Goal: Information Seeking & Learning: Learn about a topic

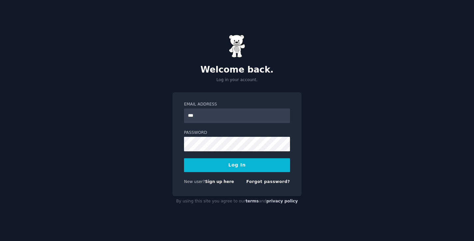
type input "**********"
click at [184, 158] on button "Log In" at bounding box center [237, 165] width 106 height 14
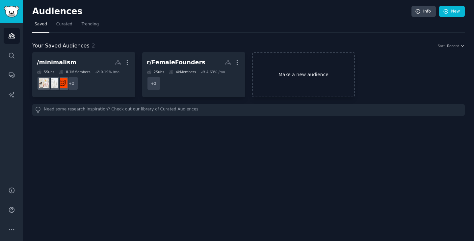
click at [308, 82] on link "Make a new audience" at bounding box center [303, 74] width 103 height 45
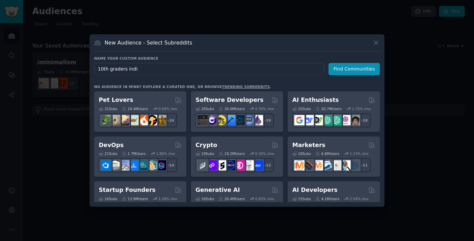
type input "10th graders [GEOGRAPHIC_DATA]"
click button "Find Communities" at bounding box center [354, 69] width 51 height 12
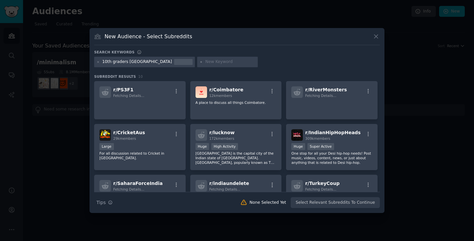
click at [98, 64] on div at bounding box center [99, 62] width 4 height 6
click at [99, 61] on icon at bounding box center [99, 62] width 2 height 2
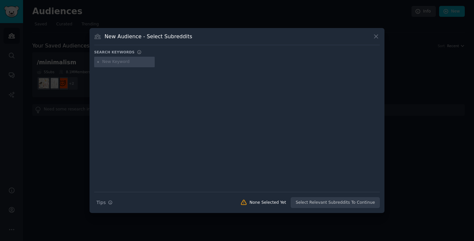
click at [127, 62] on input "text" at bounding box center [127, 62] width 50 height 6
type input "GSEB"
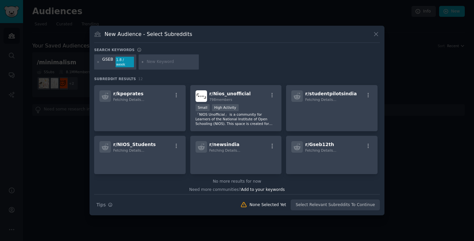
scroll to position [103, 0]
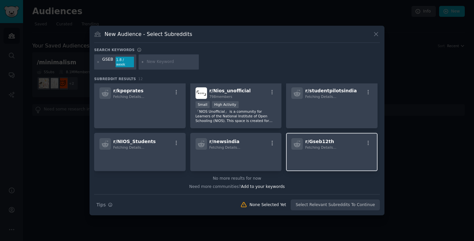
click at [322, 145] on span "Fetching Details..." at bounding box center [320, 147] width 31 height 4
click at [325, 139] on span "r/ Gseb12th" at bounding box center [319, 141] width 29 height 5
click at [322, 166] on div "r/ Gseb12th Fetching Details..." at bounding box center [332, 152] width 92 height 38
click at [153, 60] on input "text" at bounding box center [172, 62] width 50 height 6
type input "CBSE"
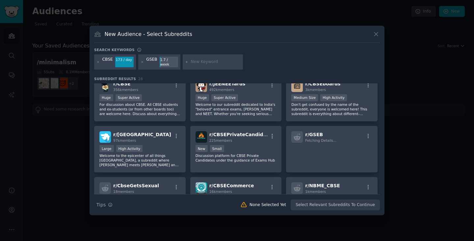
scroll to position [9, 0]
click at [146, 102] on p "For discussion about CBSE. All CBSE students and ex-students (or from other boa…" at bounding box center [139, 109] width 81 height 14
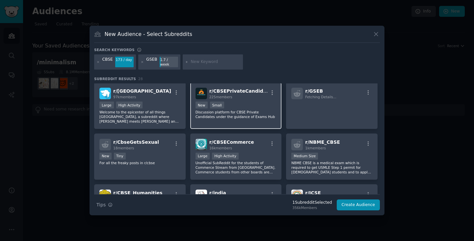
scroll to position [63, 0]
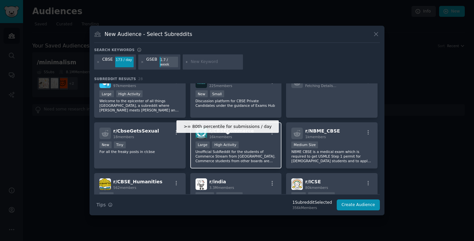
click at [229, 144] on div "High Activity" at bounding box center [225, 144] width 27 height 7
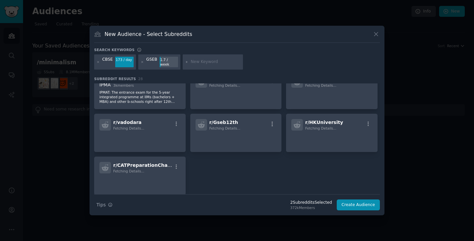
scroll to position [370, 0]
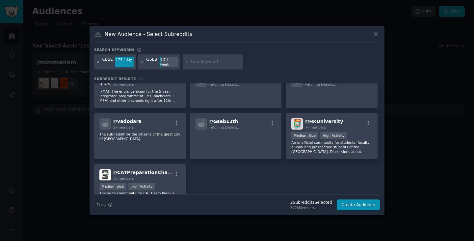
click at [192, 62] on input "text" at bounding box center [216, 62] width 50 height 6
type input "10th"
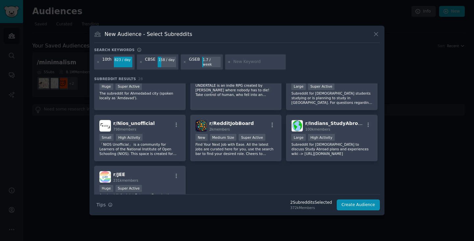
scroll to position [408, 0]
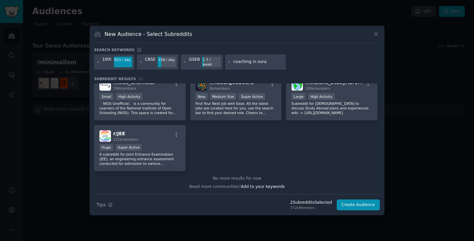
type input "coaching in [GEOGRAPHIC_DATA]"
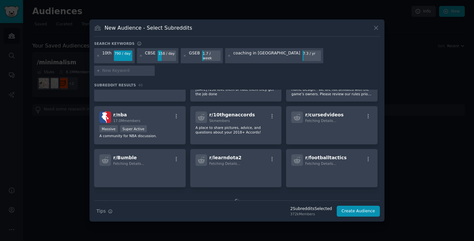
scroll to position [303, 0]
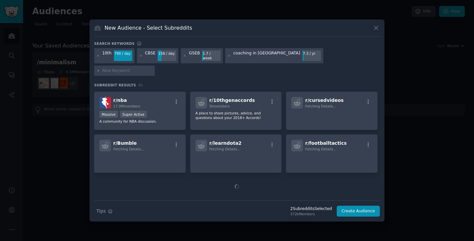
click at [153, 68] on input "text" at bounding box center [127, 71] width 50 height 6
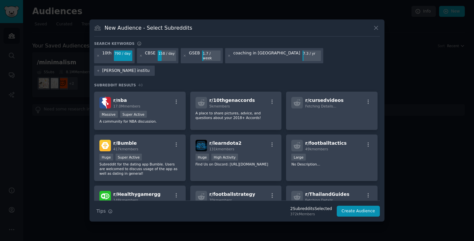
type input "[PERSON_NAME] institue"
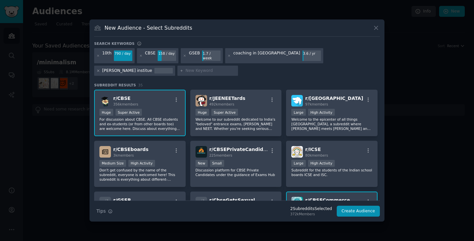
click at [100, 69] on icon at bounding box center [99, 71] width 4 height 4
click at [153, 68] on input "text" at bounding box center [127, 71] width 50 height 6
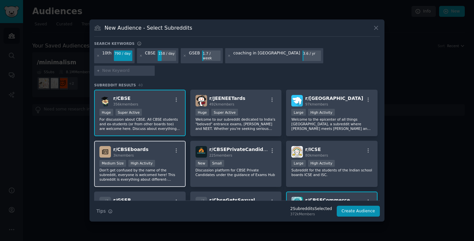
click at [146, 168] on p "Don't get confused by the name of the subreddit, everyone is welcomed here! Thi…" at bounding box center [139, 175] width 81 height 14
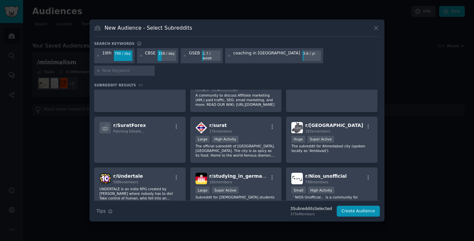
scroll to position [481, 0]
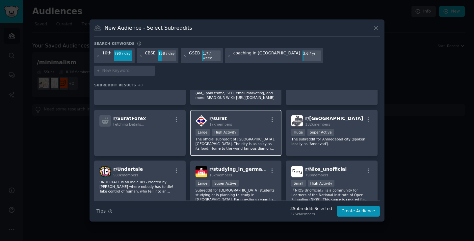
click at [222, 141] on p "The official subreddit of [GEOGRAPHIC_DATA], [GEOGRAPHIC_DATA]. The city is as …" at bounding box center [236, 144] width 81 height 14
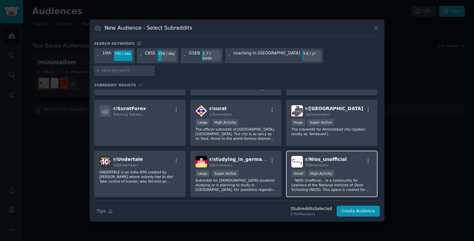
scroll to position [490, 0]
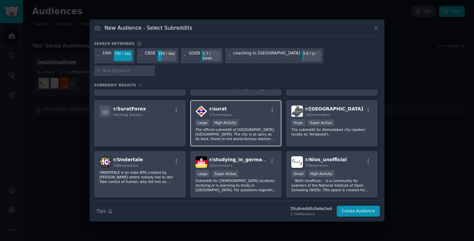
click at [247, 108] on div "r/ surat 17k members >= 80th percentile for submissions / day Large High Activi…" at bounding box center [236, 123] width 92 height 46
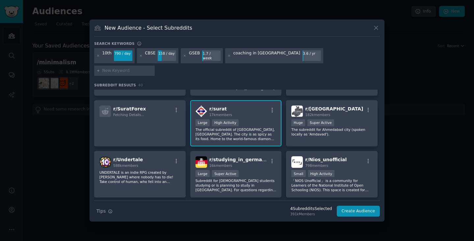
click at [153, 68] on input "text" at bounding box center [127, 71] width 50 height 6
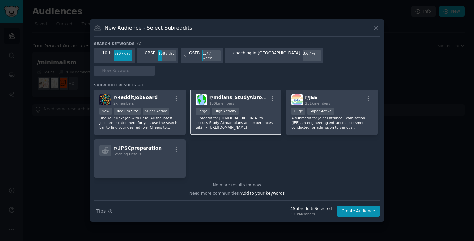
scroll to position [604, 0]
click at [153, 68] on input "text" at bounding box center [127, 71] width 50 height 6
type input "12th"
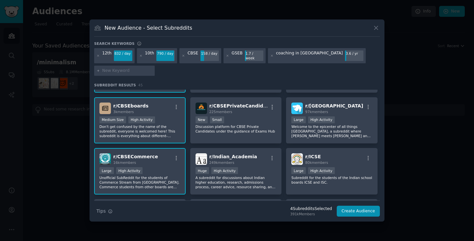
scroll to position [38, 0]
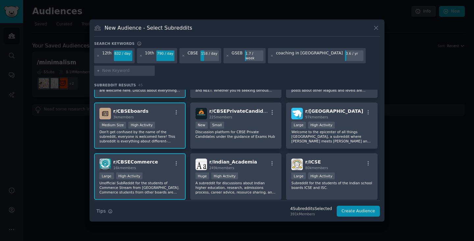
click at [114, 71] on div at bounding box center [124, 71] width 61 height 11
click at [118, 70] on input "text" at bounding box center [127, 71] width 50 height 6
type input "coaching in [GEOGRAPHIC_DATA]"
click at [118, 70] on input "text" at bounding box center [127, 71] width 50 height 6
type input "academy in [GEOGRAPHIC_DATA]"
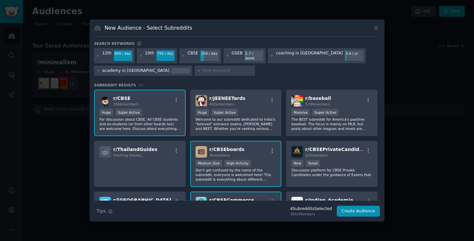
click at [197, 69] on icon at bounding box center [199, 71] width 4 height 4
click at [98, 70] on icon at bounding box center [99, 71] width 2 height 2
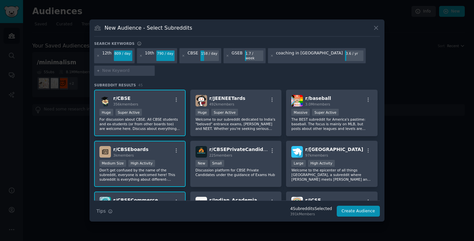
click at [133, 68] on input "text" at bounding box center [127, 71] width 50 height 6
type input "[DEMOGRAPHIC_DATA]"
click at [100, 69] on icon at bounding box center [99, 71] width 4 height 4
click at [127, 68] on input "text" at bounding box center [127, 71] width 50 height 6
type input "abbhyash academy"
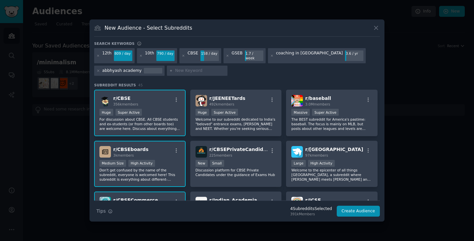
click at [167, 69] on div at bounding box center [197, 71] width 61 height 11
click at [98, 69] on icon at bounding box center [99, 71] width 4 height 4
click at [351, 207] on button "Create Audience" at bounding box center [358, 211] width 43 height 11
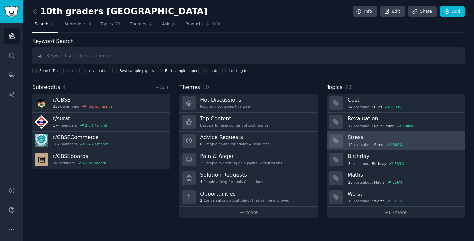
click at [366, 142] on div "12 post s about Stress 500 %" at bounding box center [376, 145] width 56 height 6
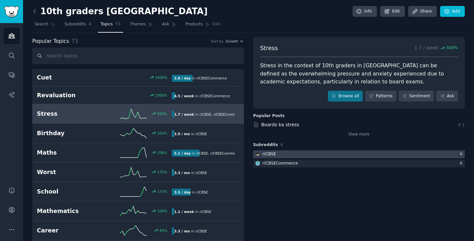
click at [351, 153] on div at bounding box center [359, 154] width 212 height 8
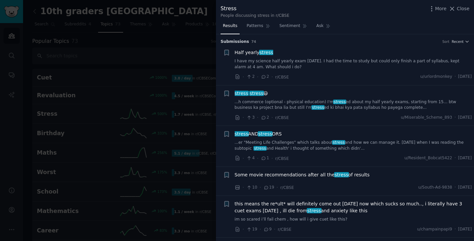
click at [325, 62] on link "I have my science half yearly exam [DATE]. I had the time to study but could on…" at bounding box center [354, 64] width 238 height 12
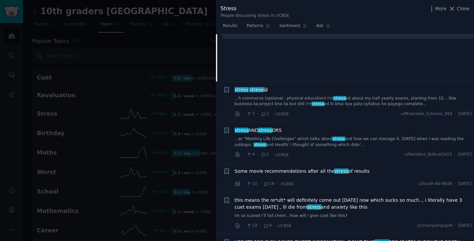
scroll to position [103, 0]
click at [456, 10] on icon at bounding box center [452, 8] width 7 height 7
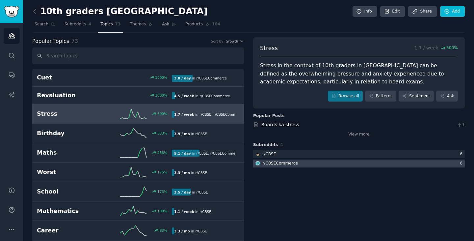
click at [303, 164] on div at bounding box center [359, 163] width 212 height 8
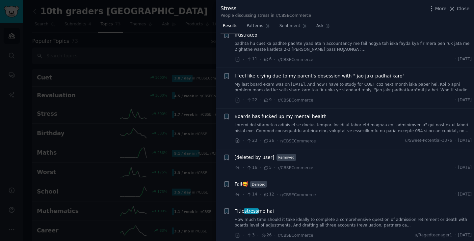
scroll to position [55, 0]
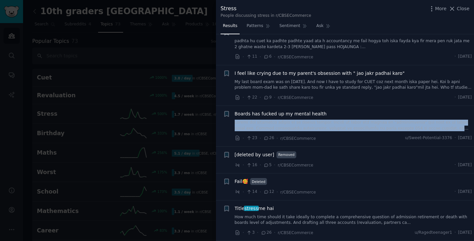
drag, startPoint x: 233, startPoint y: 121, endPoint x: 458, endPoint y: 132, distance: 225.3
click at [458, 132] on div "+ Boards has fucked up my mental health · 23 · 26 · r/CBSECommerce u/Sweet-Pote…" at bounding box center [347, 125] width 249 height 31
click at [368, 130] on link at bounding box center [354, 126] width 238 height 12
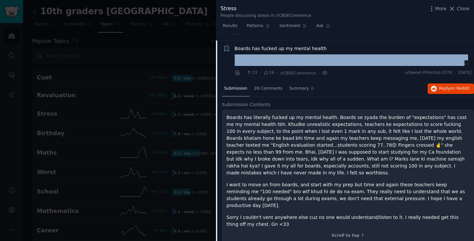
scroll to position [126, 0]
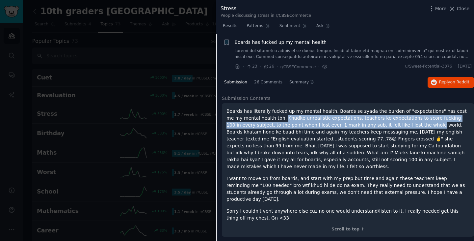
drag, startPoint x: 251, startPoint y: 115, endPoint x: 351, endPoint y: 126, distance: 100.8
click at [351, 126] on p "Boards has literally fucked up my mental health. Boards se zyada the burden of …" at bounding box center [348, 139] width 243 height 62
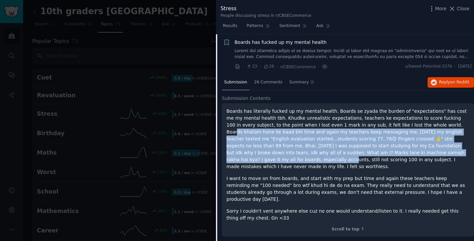
drag, startPoint x: 374, startPoint y: 124, endPoint x: 351, endPoint y: 152, distance: 36.2
click at [351, 152] on p "Boards has literally fucked up my mental health. Boards se zyada the burden of …" at bounding box center [348, 139] width 243 height 62
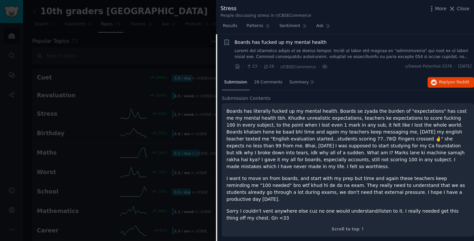
click at [385, 150] on p "Boards has literally fucked up my mental health. Boards se zyada the burden of …" at bounding box center [348, 139] width 243 height 62
drag, startPoint x: 228, startPoint y: 155, endPoint x: 362, endPoint y: 158, distance: 134.4
click at [362, 158] on p "Boards has literally fucked up my mental health. Boards se zyada the burden of …" at bounding box center [348, 139] width 243 height 62
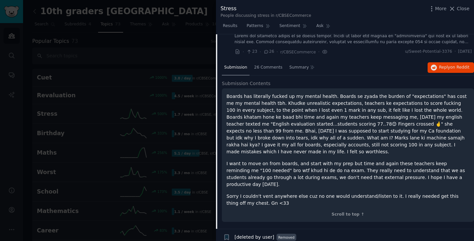
scroll to position [142, 0]
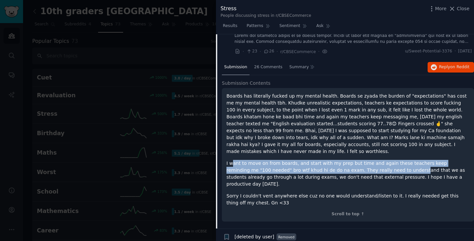
drag, startPoint x: 234, startPoint y: 152, endPoint x: 365, endPoint y: 162, distance: 131.8
click at [365, 162] on div "Boards has literally fucked up my mental health. Boards se zyada the burden of …" at bounding box center [348, 150] width 243 height 114
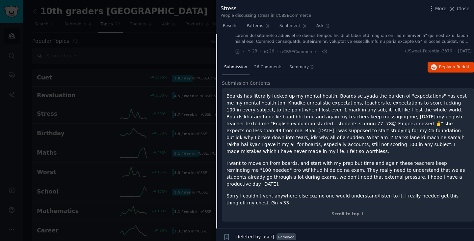
click at [405, 163] on p "I want to move on from boards, and start with my prep but time and again these …" at bounding box center [348, 174] width 243 height 28
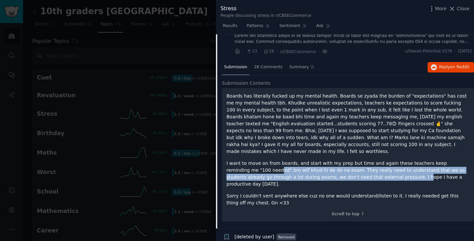
drag, startPoint x: 237, startPoint y: 166, endPoint x: 338, endPoint y: 168, distance: 101.1
click at [338, 168] on p "I want to move on from boards, and start with my prep but time and again these …" at bounding box center [348, 174] width 243 height 28
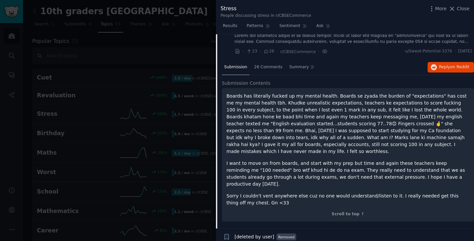
click at [354, 172] on p "I want to move on from boards, and start with my prep but time and again these …" at bounding box center [348, 174] width 243 height 28
drag, startPoint x: 354, startPoint y: 172, endPoint x: 422, endPoint y: 168, distance: 68.3
click at [422, 168] on p "I want to move on from boards, and start with my prep but time and again these …" at bounding box center [348, 174] width 243 height 28
click at [272, 163] on p "I want to move on from boards, and start with my prep but time and again these …" at bounding box center [348, 174] width 243 height 28
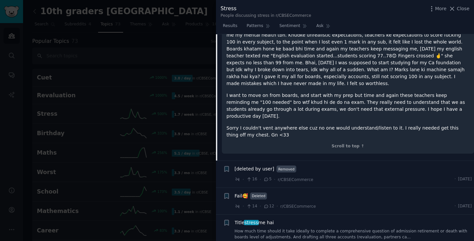
scroll to position [210, 0]
click at [461, 10] on span "Close" at bounding box center [463, 8] width 13 height 7
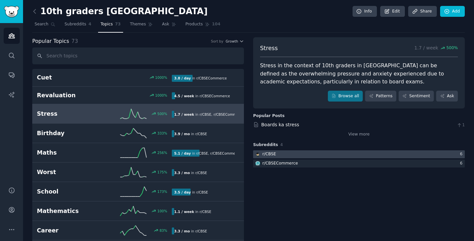
click at [292, 155] on div at bounding box center [359, 154] width 212 height 8
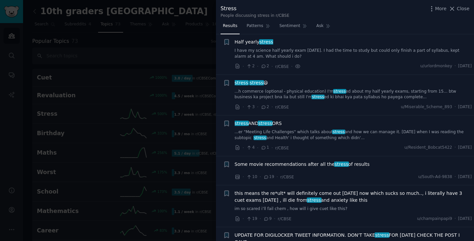
scroll to position [11, 0]
click at [356, 95] on link "...h commerce (optional - physical education) I'm stress ed about my half yearl…" at bounding box center [354, 94] width 238 height 12
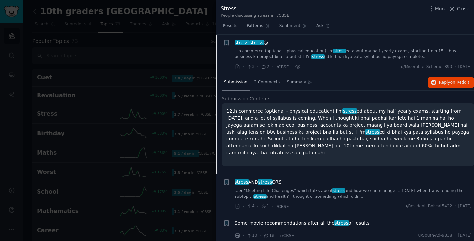
scroll to position [51, 0]
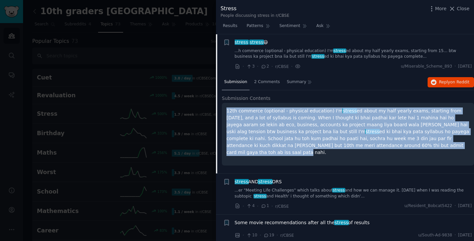
drag, startPoint x: 340, startPoint y: 146, endPoint x: 227, endPoint y: 112, distance: 117.8
click at [227, 112] on p "12th commerce (optional - physical education) I'm stress ed about my half yearl…" at bounding box center [348, 131] width 243 height 48
copy p "12th commerce (optional - physical education) I'm stress ed about my half yearl…"
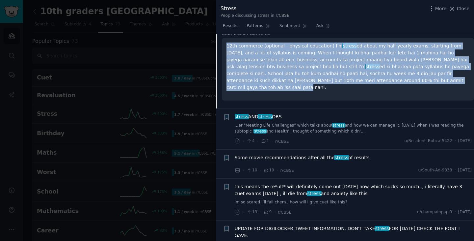
scroll to position [116, 0]
click at [269, 128] on link "...er "Meeting Life Challenges" which talks about stress and how we can manage …" at bounding box center [354, 128] width 238 height 12
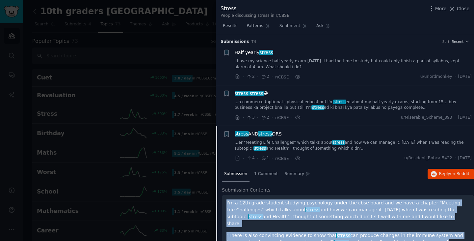
drag, startPoint x: 263, startPoint y: 128, endPoint x: 225, endPoint y: 203, distance: 83.8
copy div "I'm a 12th grade student studying psychology under the cbse board and we have a…"
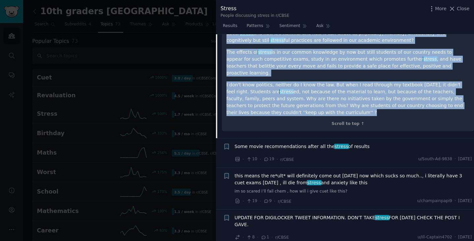
scroll to position [259, 0]
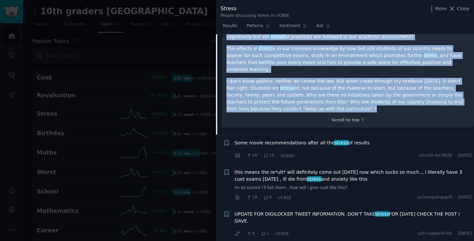
click at [282, 139] on span "Some movie recommendations after all the stress of results" at bounding box center [302, 142] width 135 height 7
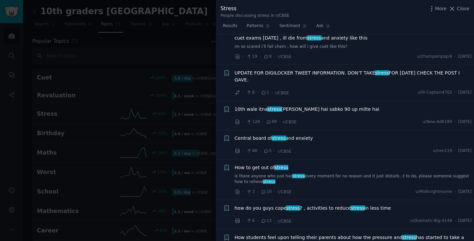
scroll to position [394, 0]
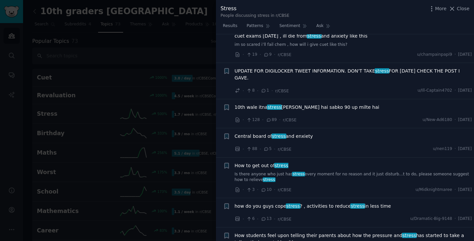
click at [262, 104] on span "10th wale itna stress [PERSON_NAME] hai sabko 90 up milte hai" at bounding box center [307, 107] width 145 height 7
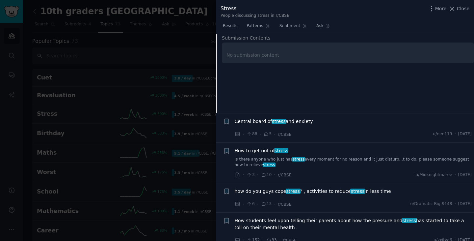
scroll to position [289, 0]
click at [267, 118] on span "Central board of stress and enxiety" at bounding box center [274, 121] width 78 height 7
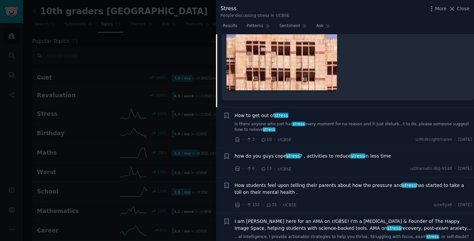
scroll to position [400, 0]
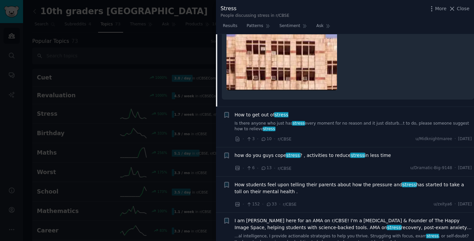
click at [256, 121] on link "Is there anyone who just has stress every moment for no reason and it just dist…" at bounding box center [354, 127] width 238 height 12
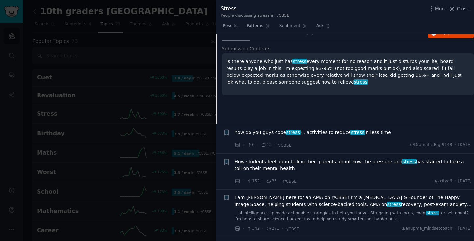
scroll to position [348, 0]
click at [286, 129] on span "stress" at bounding box center [293, 131] width 15 height 5
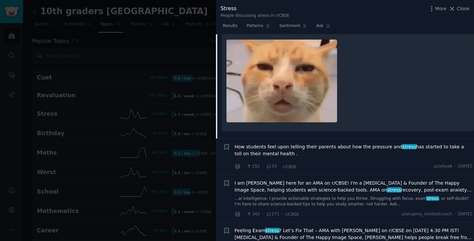
scroll to position [400, 0]
click at [294, 143] on span "How students feel upon telling their parents about how the pressure and stress …" at bounding box center [354, 150] width 238 height 14
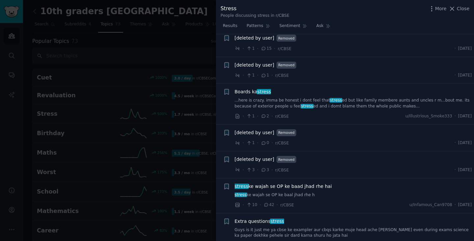
scroll to position [760, 0]
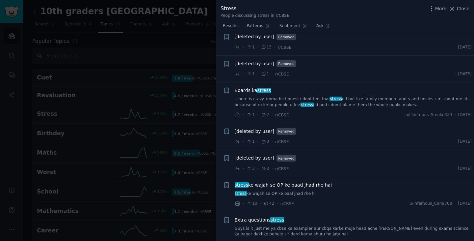
click at [341, 89] on div "Boards ka stress ...here is crazy. [PERSON_NAME] be honest i dont feel that str…" at bounding box center [354, 97] width 238 height 21
click at [338, 96] on link "...here is crazy. [PERSON_NAME] be honest i dont feel that stress ed but like f…" at bounding box center [354, 102] width 238 height 12
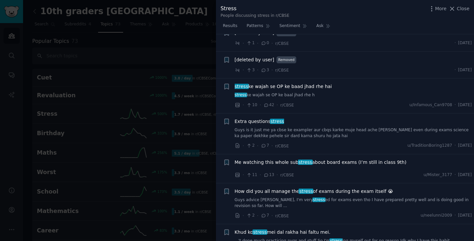
scroll to position [884, 0]
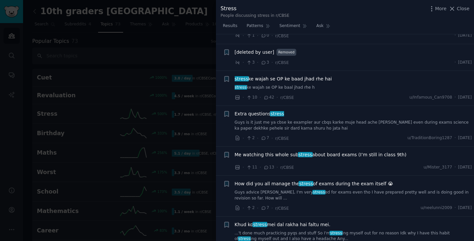
click at [329, 120] on link "Guys is it just me ya cbse ke exampler aur cbqs karke muje head ache [PERSON_NA…" at bounding box center [354, 126] width 238 height 12
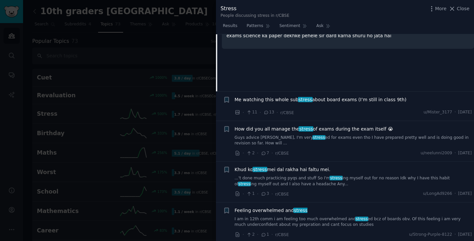
scroll to position [904, 0]
click at [326, 134] on link "Guys advice [PERSON_NAME], I'm very stress ed for exams even tho I have prepare…" at bounding box center [354, 140] width 238 height 12
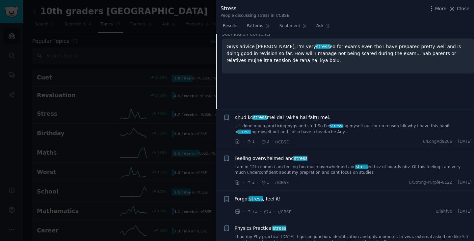
scroll to position [956, 0]
click at [317, 123] on link "...'t done much practicing pyqs and stuff So I'm stress ing myself out for no r…" at bounding box center [354, 129] width 238 height 12
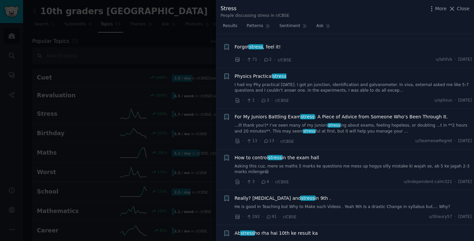
scroll to position [1118, 0]
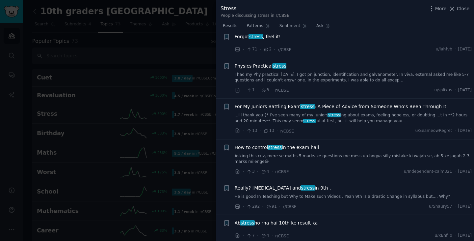
click at [279, 112] on link "...ill thank you!)* I’ve seen many of my juniors stress ing about exams, feelin…" at bounding box center [354, 118] width 238 height 12
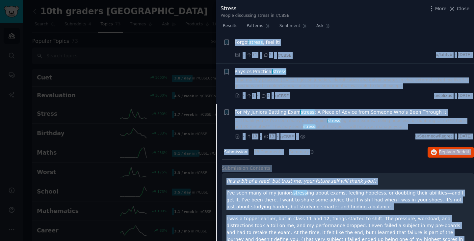
scroll to position [981, 0]
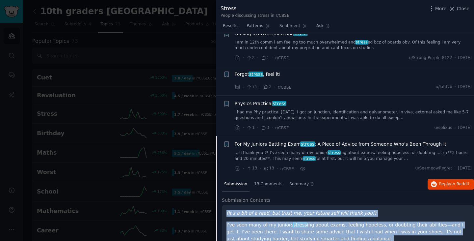
drag, startPoint x: 388, startPoint y: 188, endPoint x: 223, endPoint y: 201, distance: 165.2
copy div "(Lo’i d sit am c adip, eli seddo ei, temp incidi utla etdo magna ali!) E’ad min…"
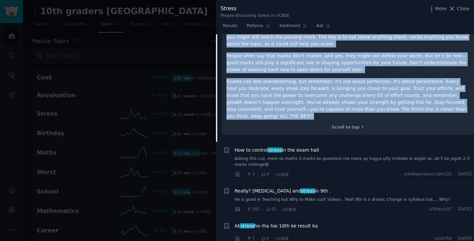
scroll to position [1987, 0]
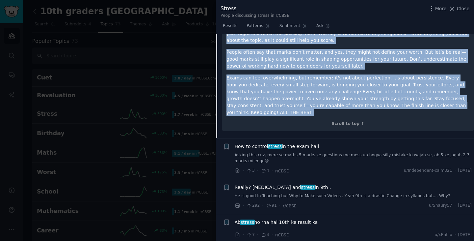
click at [279, 144] on span "stress" at bounding box center [275, 146] width 15 height 5
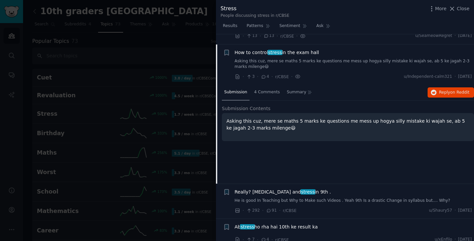
scroll to position [1111, 0]
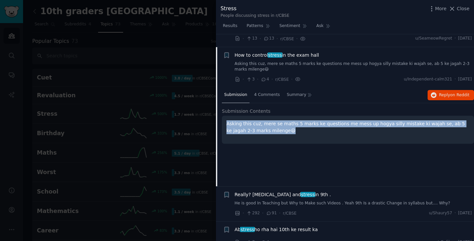
drag, startPoint x: 266, startPoint y: 120, endPoint x: 216, endPoint y: 104, distance: 52.0
click at [216, 104] on div "Submission 4 Comments Summary Reply on Reddit Submission Contents Asking this c…" at bounding box center [345, 136] width 258 height 99
copy p "Asking this cuz, mere se maths 5 marks ke questions me mess up hogya silly mist…"
drag, startPoint x: 319, startPoint y: 41, endPoint x: 235, endPoint y: 40, distance: 83.7
click at [235, 52] on div "How to control stress in the exam hall" at bounding box center [354, 55] width 238 height 7
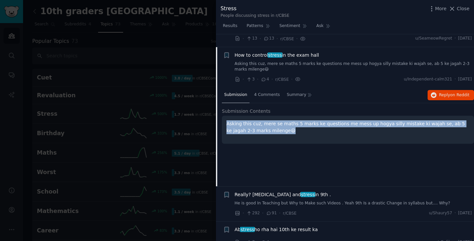
copy span "How to control stress in the exam hall"
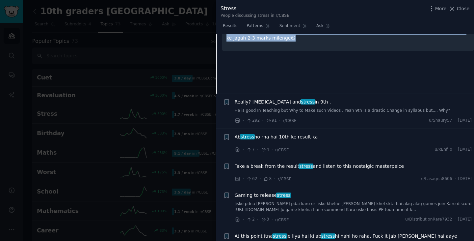
scroll to position [1204, 0]
click at [291, 133] on span "Ab stress ho rha hai 10th ke result ka" at bounding box center [276, 136] width 83 height 7
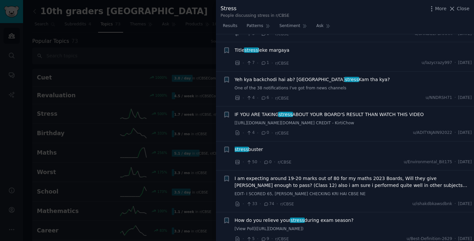
scroll to position [1948, 0]
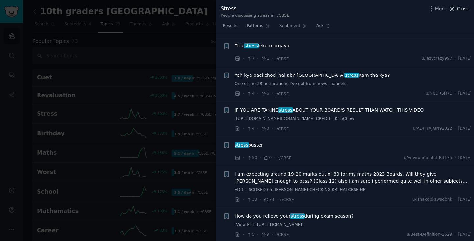
click at [456, 9] on icon at bounding box center [452, 8] width 7 height 7
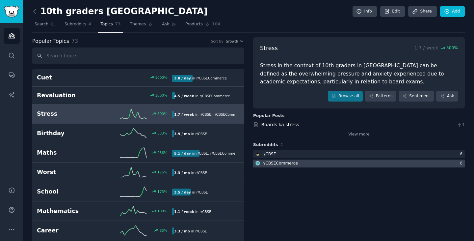
click at [299, 163] on div at bounding box center [359, 163] width 212 height 8
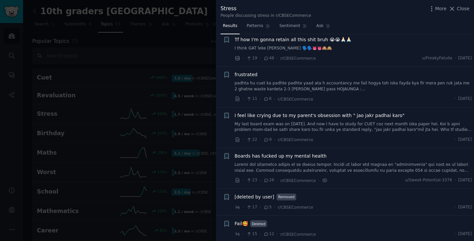
scroll to position [55, 0]
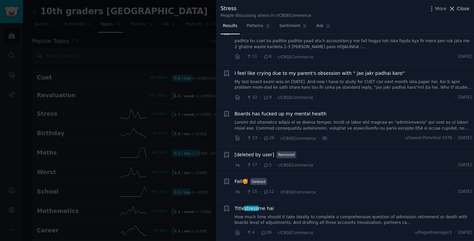
click at [464, 10] on span "Close" at bounding box center [463, 8] width 13 height 7
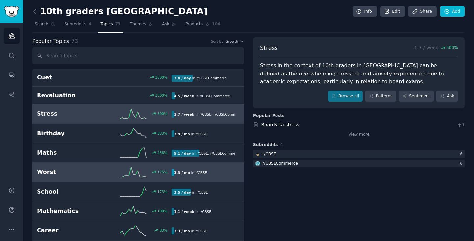
click at [62, 169] on h2 "Worst" at bounding box center [71, 172] width 68 height 8
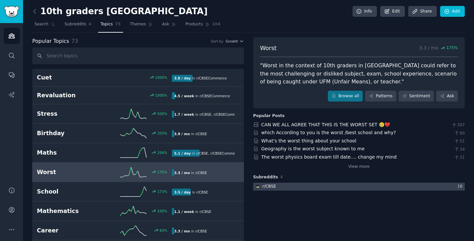
click at [290, 186] on div at bounding box center [359, 186] width 212 height 8
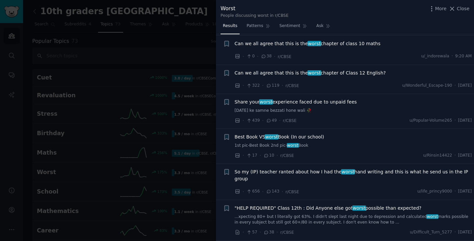
scroll to position [45, 0]
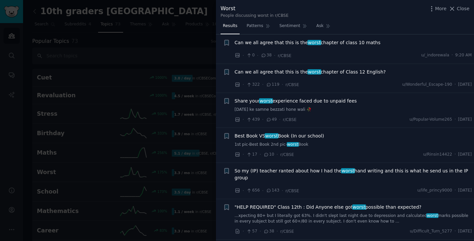
click at [293, 44] on span "Can we all agree that this is the worst chapter of class 10 maths" at bounding box center [308, 42] width 146 height 7
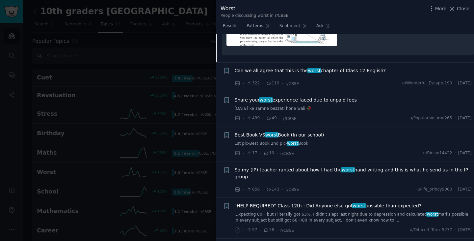
scroll to position [239, 0]
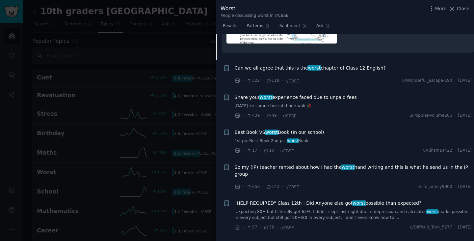
click at [336, 69] on span "Can we all agree that this is the worst chapter of Class 12 English?" at bounding box center [310, 68] width 151 height 7
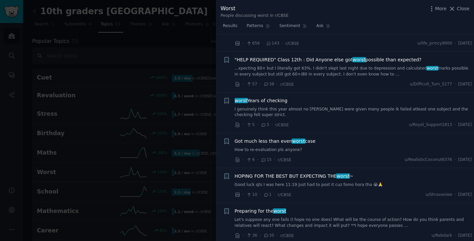
scroll to position [316, 0]
click at [309, 56] on span ""HELP REQUIRED" Class 12th : Did Anyone else got worst possible than expected?" at bounding box center [328, 59] width 187 height 7
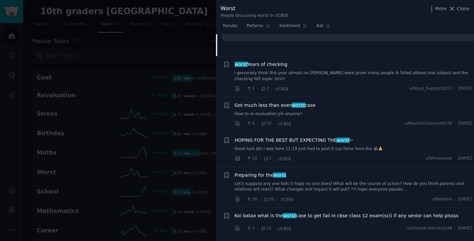
scroll to position [327, 0]
click at [290, 70] on link "I genuinely think this year almost no [PERSON_NAME] were given many people ik f…" at bounding box center [354, 76] width 238 height 12
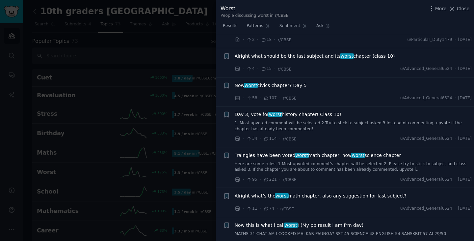
scroll to position [1159, 0]
click at [277, 82] on span "Now worst civics chapter? Day 5" at bounding box center [271, 85] width 72 height 7
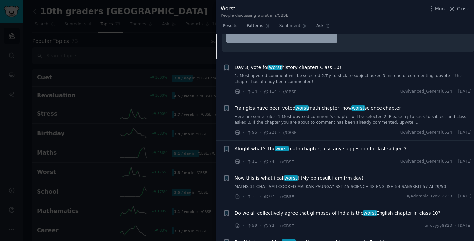
scroll to position [1274, 0]
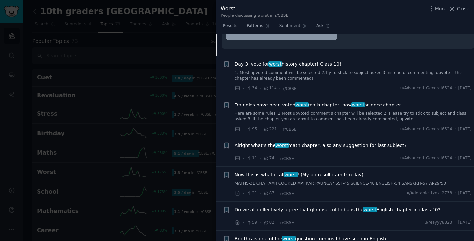
click at [305, 70] on link "1. Most upvoted comment will be selected 2.Try to stick to subject asked 3.Inst…" at bounding box center [354, 76] width 238 height 12
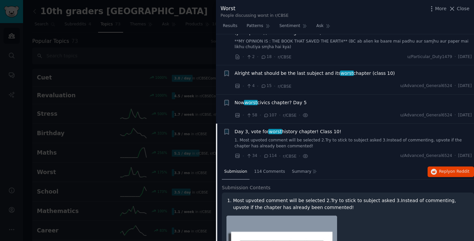
scroll to position [1042, 0]
click at [285, 99] on span "Now worst civics chapter? Day 5" at bounding box center [271, 102] width 72 height 7
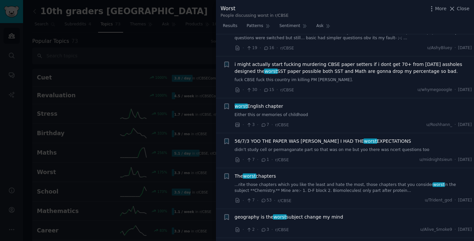
scroll to position [712, 0]
click at [267, 61] on span "i might actually start fucking murdering CBSE paper setters if i dont get 70+ f…" at bounding box center [354, 68] width 238 height 14
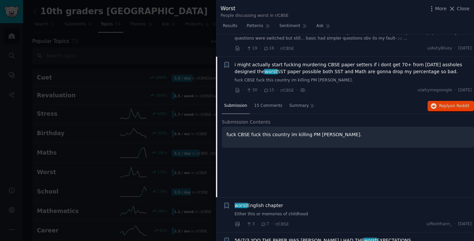
scroll to position [721, 0]
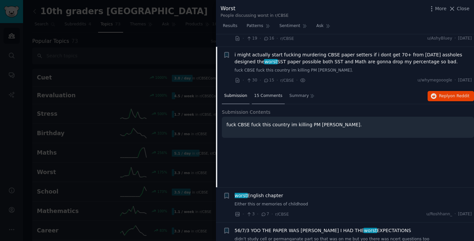
click at [270, 93] on span "15 Comments" at bounding box center [268, 96] width 28 height 6
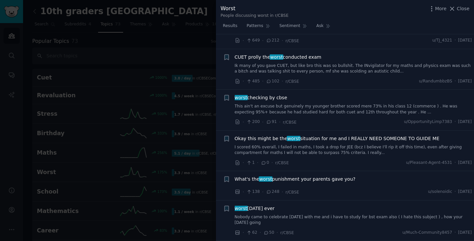
scroll to position [2284, 0]
click at [329, 103] on link "This ain't an excuse but genuinely my younger brother scored mere 73% in his cl…" at bounding box center [354, 109] width 238 height 12
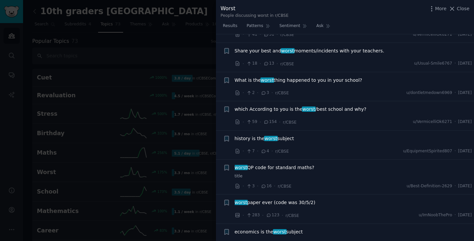
scroll to position [2869, 0]
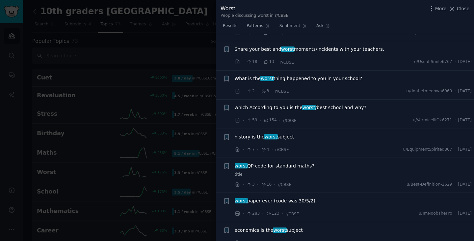
click at [189, 39] on div at bounding box center [237, 120] width 474 height 241
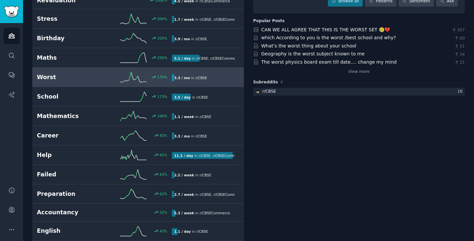
scroll to position [96, 0]
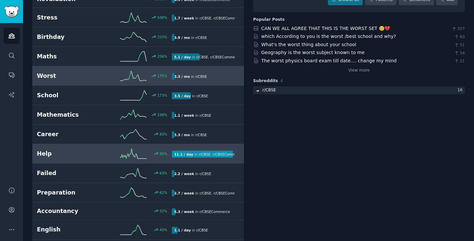
click at [63, 155] on h2 "Help" at bounding box center [71, 154] width 68 height 8
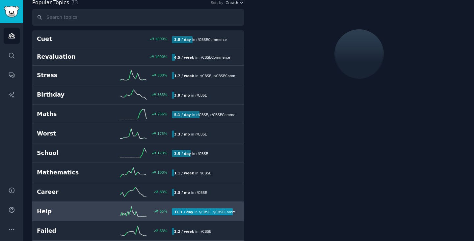
scroll to position [37, 0]
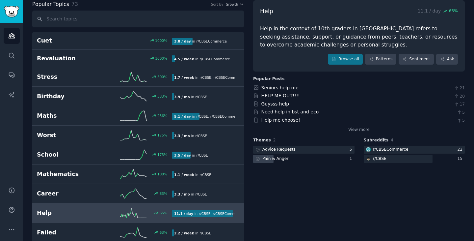
click at [321, 158] on div "Pain & Anger" at bounding box center [303, 159] width 101 height 8
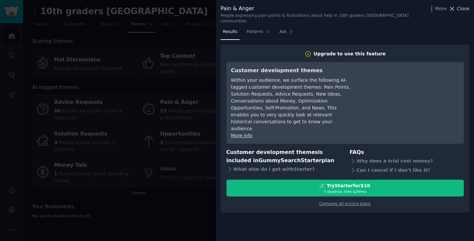
click at [458, 9] on button "Close" at bounding box center [459, 8] width 21 height 7
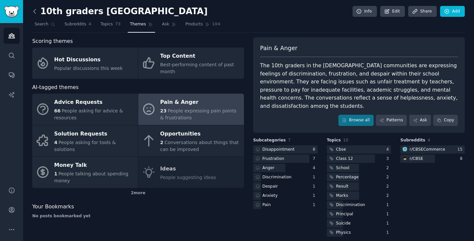
click at [35, 11] on icon at bounding box center [34, 11] width 7 height 7
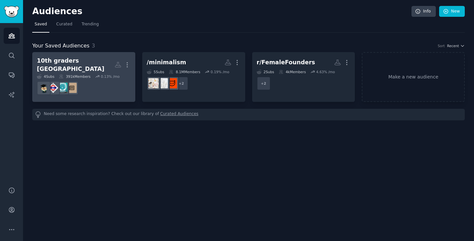
click at [61, 62] on div "10th graders [GEOGRAPHIC_DATA]" at bounding box center [76, 65] width 78 height 16
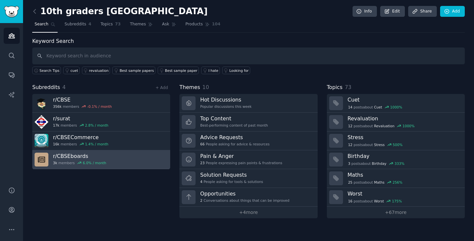
click at [62, 155] on h3 "r/ CBSEboards" at bounding box center [79, 156] width 53 height 7
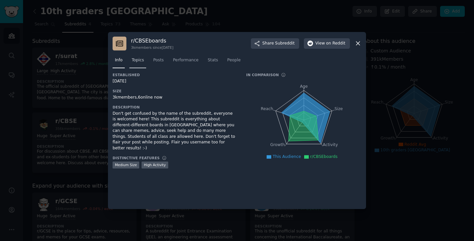
click at [131, 63] on link "Topics" at bounding box center [137, 62] width 17 height 14
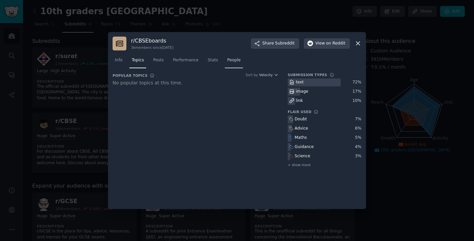
click at [227, 61] on span "People" at bounding box center [234, 60] width 14 height 6
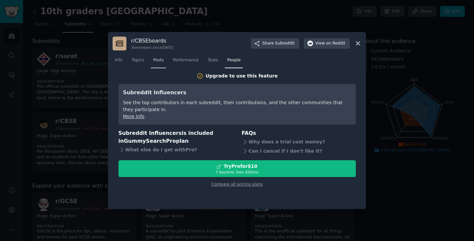
click at [154, 61] on span "Posts" at bounding box center [158, 60] width 11 height 6
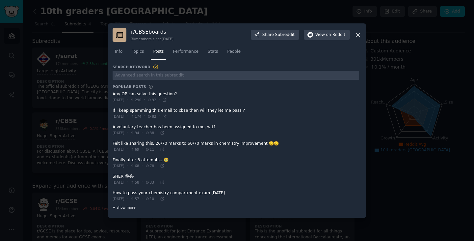
click at [116, 205] on span "+ show more" at bounding box center [124, 207] width 23 height 5
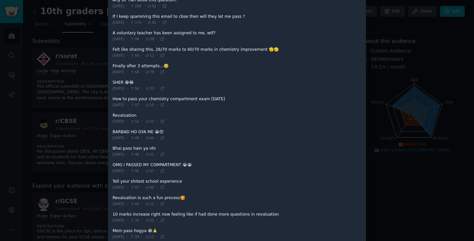
scroll to position [75, 0]
click at [389, 150] on div at bounding box center [237, 120] width 474 height 241
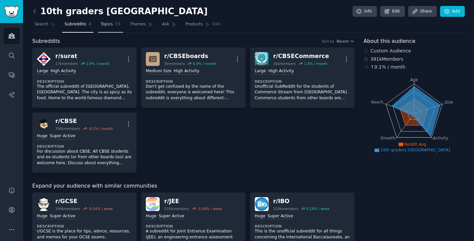
click at [100, 27] on span "Topics" at bounding box center [106, 24] width 12 height 6
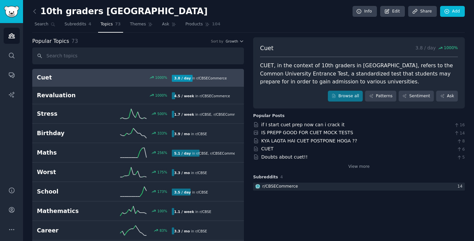
click at [73, 80] on h2 "Cuet" at bounding box center [71, 77] width 68 height 8
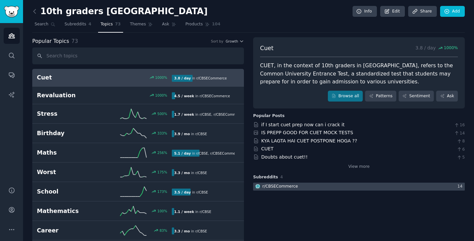
click at [290, 187] on div "r/ CBSECommerce" at bounding box center [281, 186] width 36 height 6
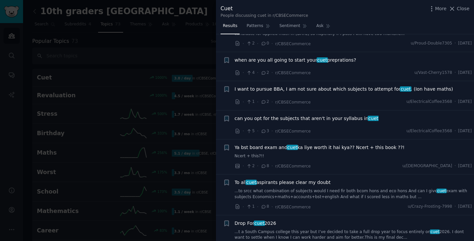
scroll to position [314, 0]
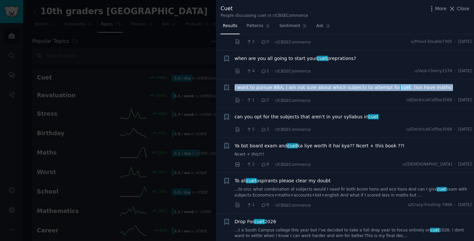
drag, startPoint x: 439, startPoint y: 88, endPoint x: 235, endPoint y: 88, distance: 204.2
click at [235, 88] on div "I want to pursue BBA, I am not sure about which subjects to attempt for cuet . …" at bounding box center [354, 87] width 238 height 7
copy span "I want to pursue BBA, I am not sure about which subjects to attempt for cuet . …"
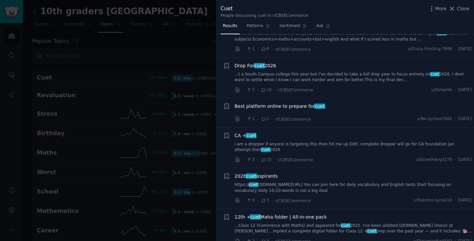
scroll to position [471, 0]
click at [466, 10] on span "Close" at bounding box center [463, 8] width 13 height 7
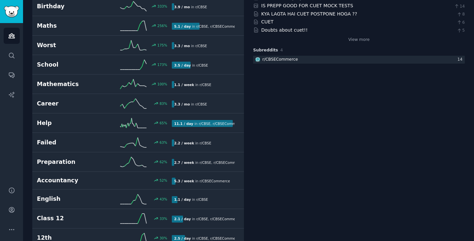
scroll to position [127, 0]
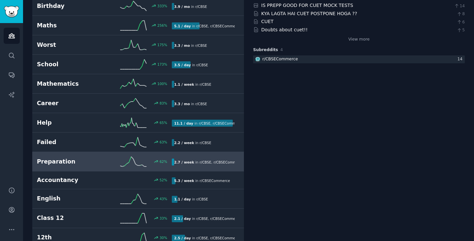
click at [53, 167] on link "Preparation 62 % 2.7 / week in r/ CBSE , r/ CBSECommerce" at bounding box center [138, 161] width 212 height 19
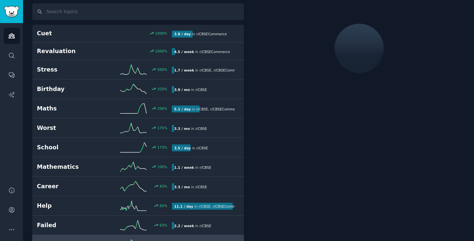
scroll to position [37, 0]
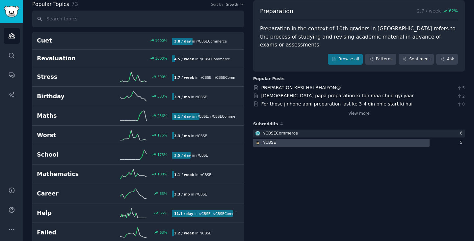
click at [355, 139] on div at bounding box center [341, 143] width 177 height 8
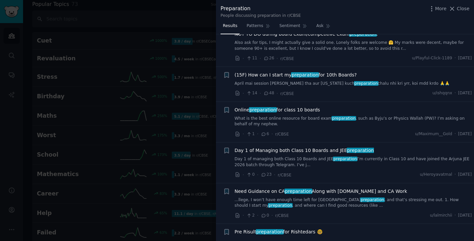
scroll to position [177, 0]
click at [311, 73] on span "(15F) How can I start my preparation for 10th Boards?" at bounding box center [296, 74] width 122 height 7
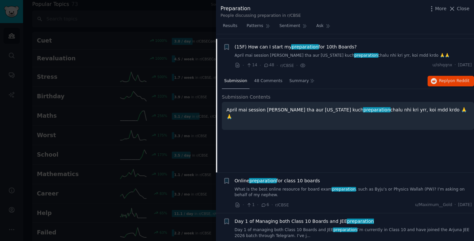
scroll to position [209, 0]
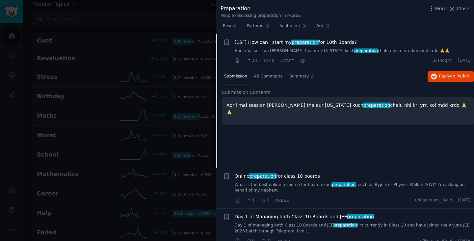
drag, startPoint x: 354, startPoint y: 43, endPoint x: 245, endPoint y: 42, distance: 108.4
click at [245, 42] on div "(15F) How can I start my preparation for 10th Boards?" at bounding box center [354, 42] width 238 height 7
copy span "How can I start my preparation for 10th Boards?"
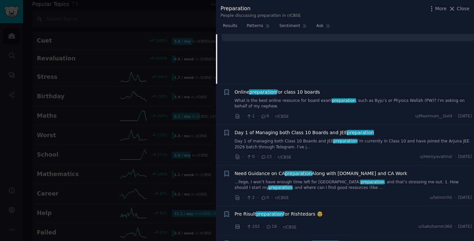
scroll to position [294, 0]
click at [327, 90] on div "Online preparation for class 10 boards" at bounding box center [354, 91] width 238 height 7
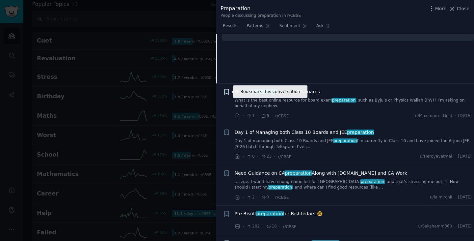
drag, startPoint x: 316, startPoint y: 90, endPoint x: 229, endPoint y: 89, distance: 87.6
click at [229, 89] on div "Bookmark this conversation + Online preparation for class 10 boards What is the…" at bounding box center [347, 103] width 249 height 31
copy span "Online preparation for class 10 boards"
click at [255, 50] on div "Submission 48 Comments Summary Reply on Reddit Submission Contents April mai se…" at bounding box center [348, 34] width 252 height 99
click at [322, 105] on link "What is the best online resource for board exam preparation , such as Byju’s or…" at bounding box center [354, 104] width 238 height 12
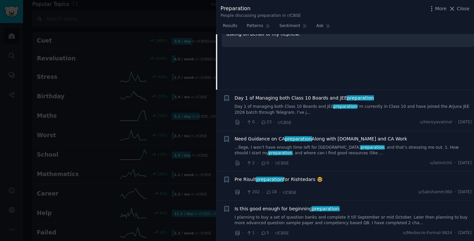
scroll to position [342, 0]
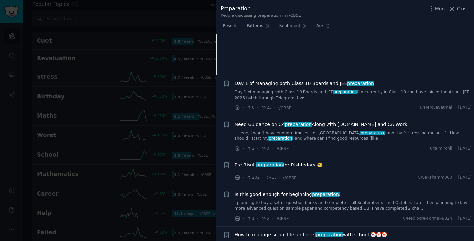
click at [376, 82] on div "Day 1 of Managing both Class 10 Boards and JEE preparation" at bounding box center [354, 83] width 238 height 7
drag, startPoint x: 376, startPoint y: 82, endPoint x: 232, endPoint y: 86, distance: 143.7
click at [232, 86] on div "+ Day 1 of Managing both Class 10 Boards and JEE preparation Day 1 of managing …" at bounding box center [347, 95] width 249 height 31
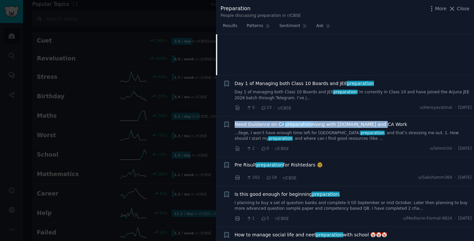
drag, startPoint x: 382, startPoint y: 123, endPoint x: 233, endPoint y: 117, distance: 149.3
click at [233, 117] on li "+ Need Guidance on CA preparation Along with [DOMAIN_NAME] and CA Work ...llege…" at bounding box center [345, 136] width 258 height 41
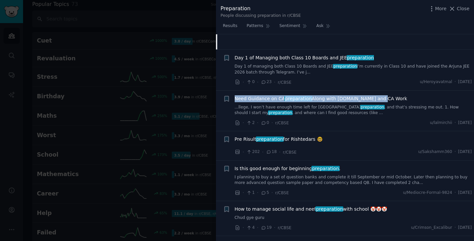
scroll to position [378, 0]
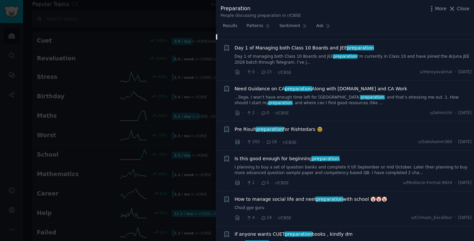
click at [327, 127] on div "Pre Risult preparation for Rishtedars 🤓" at bounding box center [354, 129] width 238 height 7
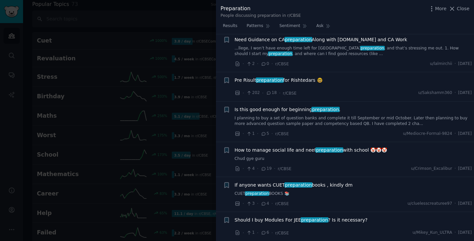
scroll to position [428, 0]
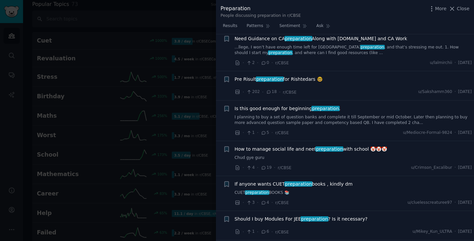
click at [325, 119] on link "I planning to buy a set of question banks and complete it till September or mid…" at bounding box center [354, 120] width 238 height 12
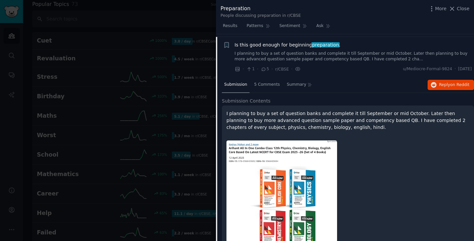
scroll to position [395, 0]
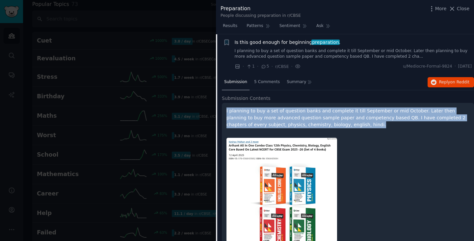
drag, startPoint x: 325, startPoint y: 127, endPoint x: 221, endPoint y: 110, distance: 106.0
click at [221, 110] on div "Submission 5 Comments Summary Reply on Reddit Submission Contents I planning to…" at bounding box center [345, 181] width 258 height 215
copy p "I planning to buy a set of question banks and complete it till September or mid…"
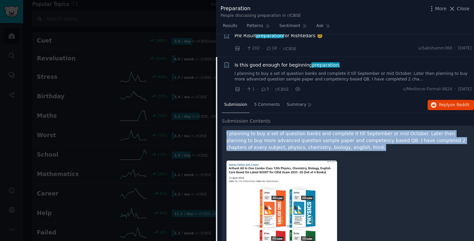
scroll to position [372, 0]
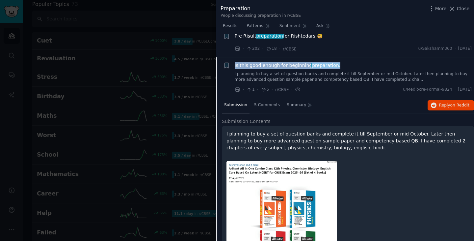
drag, startPoint x: 355, startPoint y: 64, endPoint x: 234, endPoint y: 61, distance: 121.6
click at [234, 61] on li "+ Is this good enough for beginning preparation . I planning to buy a set of qu…" at bounding box center [345, 77] width 258 height 41
copy span "Is this good enough for beginning preparation ."
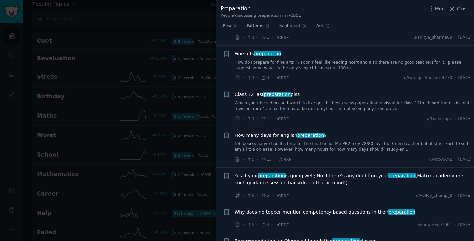
scroll to position [2439, 0]
click at [294, 100] on link "Which youtube video can I watch to like get the best guess paper/ final revisio…" at bounding box center [354, 106] width 238 height 12
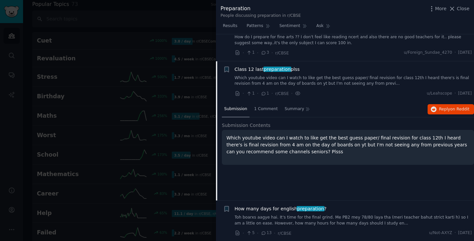
scroll to position [2255, 0]
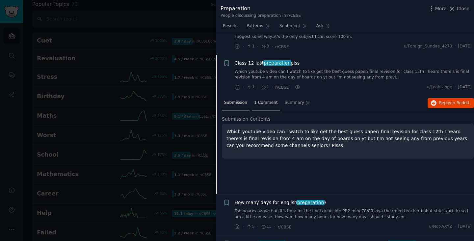
click at [254, 100] on span "1 Comment" at bounding box center [266, 103] width 24 height 6
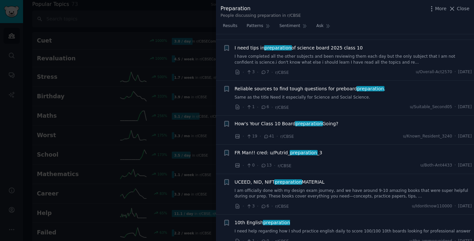
scroll to position [2557, 0]
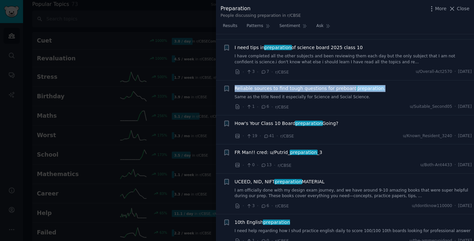
drag, startPoint x: 391, startPoint y: 67, endPoint x: 217, endPoint y: 61, distance: 174.4
click at [217, 80] on li "+ Reliable sources to find tough questions for preboard preparation . Same as t…" at bounding box center [345, 97] width 258 height 35
click at [349, 94] on link "Same as the title Need it especially for Science and Social Science." at bounding box center [354, 97] width 238 height 6
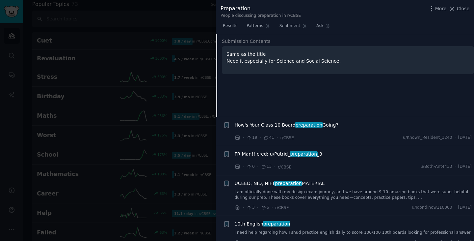
scroll to position [2555, 0]
click at [265, 136] on icon at bounding box center [267, 137] width 4 height 3
click at [282, 121] on span "How's Your Class 10 Board preparation Going?" at bounding box center [287, 124] width 104 height 7
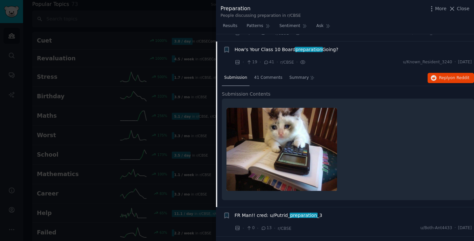
scroll to position [2531, 0]
click at [263, 75] on span "41 Comments" at bounding box center [268, 78] width 28 height 6
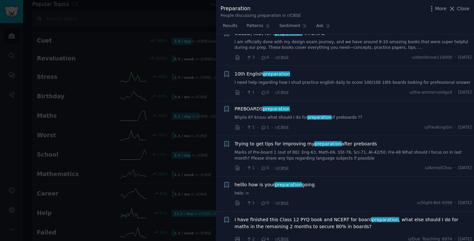
scroll to position [2960, 0]
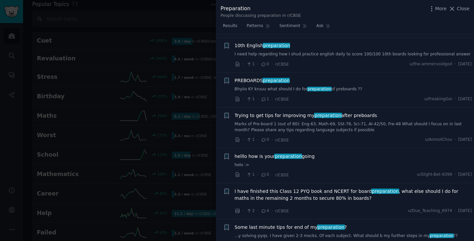
click at [282, 121] on link "Marks of Pre-board 1 (out of 80): Eng-63, Math-69, SSt-78, Sci-71, AI-42/50, Fr…" at bounding box center [354, 127] width 238 height 12
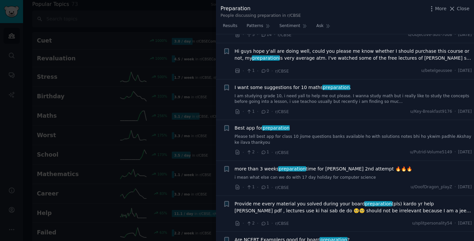
scroll to position [3150, 0]
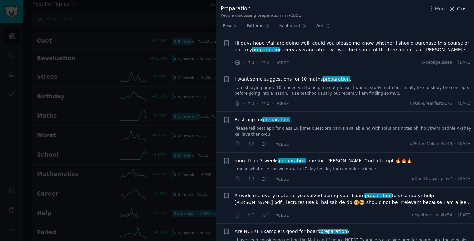
click at [465, 8] on span "Close" at bounding box center [463, 8] width 13 height 7
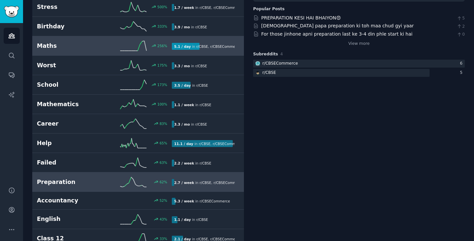
scroll to position [108, 0]
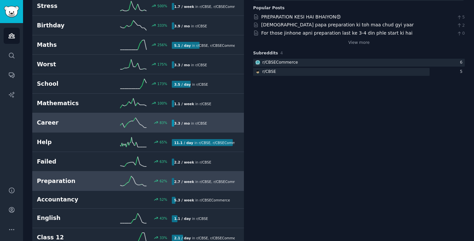
click at [112, 114] on link "Career 83 % 3.3 / mo in r/ CBSE" at bounding box center [138, 122] width 212 height 19
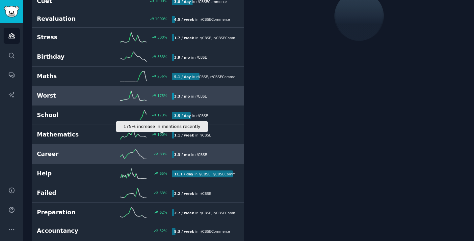
scroll to position [77, 0]
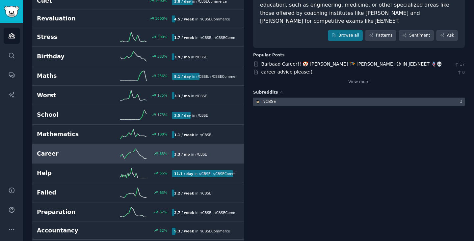
click at [295, 98] on div at bounding box center [359, 102] width 212 height 8
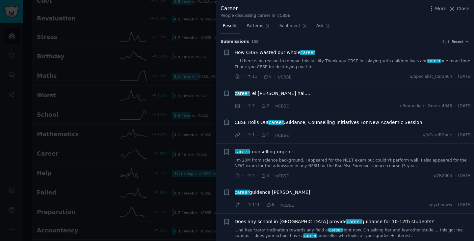
click at [338, 123] on span "CBSE Rolls Out career Guidance, Counselling Initiatives For New Academic Session" at bounding box center [329, 122] width 188 height 7
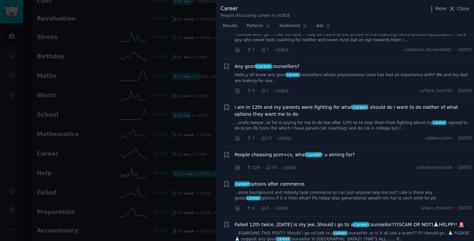
scroll to position [762, 0]
click at [121, 230] on div at bounding box center [237, 120] width 474 height 241
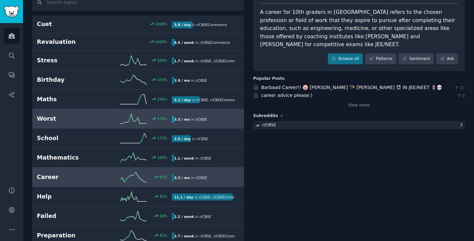
scroll to position [100, 0]
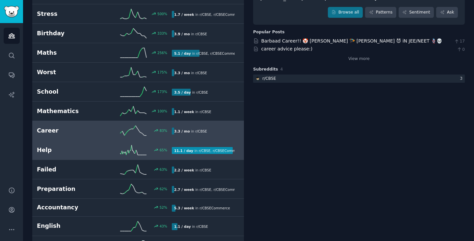
click at [48, 148] on h2 "Help" at bounding box center [71, 150] width 68 height 8
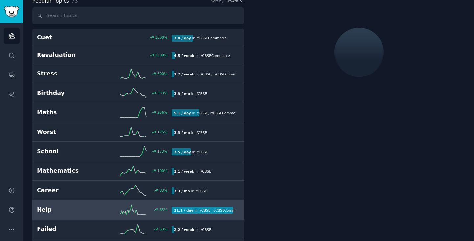
scroll to position [37, 0]
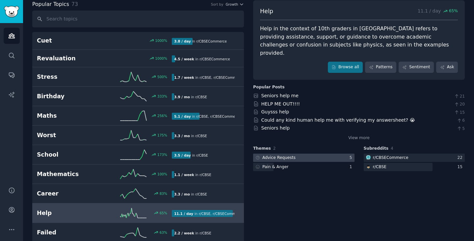
click at [313, 154] on div at bounding box center [303, 158] width 101 height 8
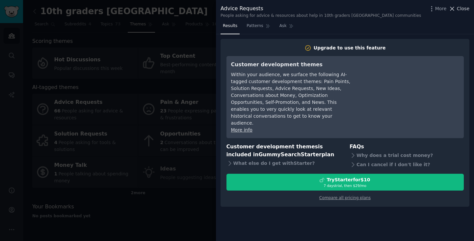
click at [463, 8] on span "Close" at bounding box center [463, 8] width 13 height 7
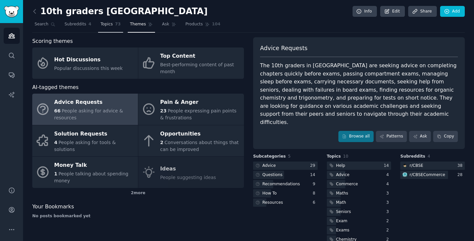
click at [106, 22] on span "Topics" at bounding box center [106, 24] width 12 height 6
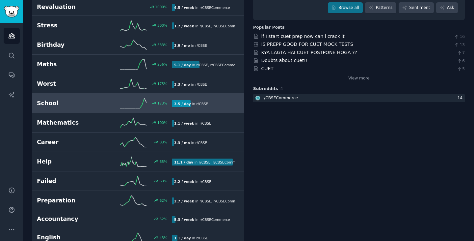
scroll to position [89, 0]
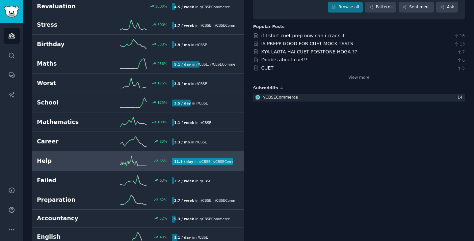
click at [45, 162] on h2 "Help" at bounding box center [71, 161] width 68 height 8
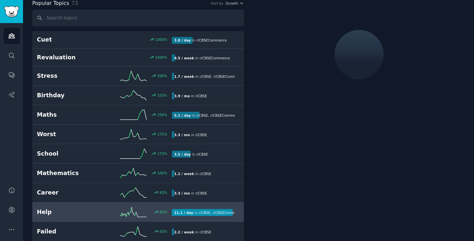
scroll to position [37, 0]
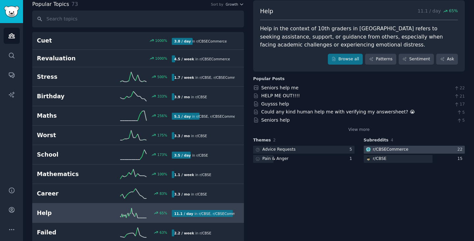
click at [391, 148] on div "r/ CBSECommerce" at bounding box center [391, 150] width 36 height 6
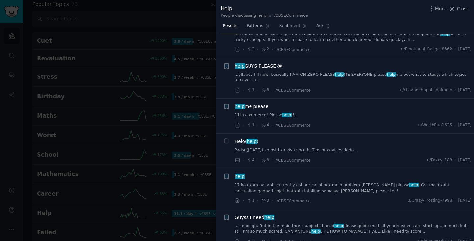
scroll to position [504, 0]
click at [381, 71] on link "...yllabus till now, basically I AM ON ZERO PLEASE help ME EVERYONE please help…" at bounding box center [354, 77] width 238 height 12
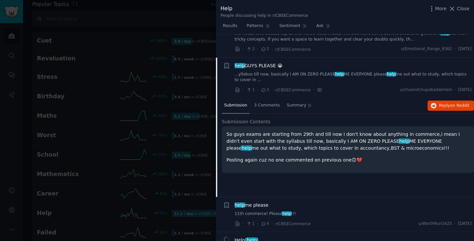
scroll to position [522, 0]
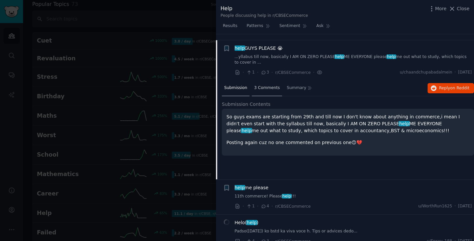
click at [266, 85] on span "3 Comments" at bounding box center [267, 88] width 26 height 6
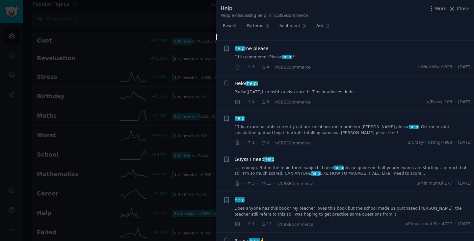
scroll to position [661, 0]
click at [380, 124] on link "17 ko exam hai abhi currently gst aur cashbook mein problem [PERSON_NAME] pleas…" at bounding box center [354, 130] width 238 height 12
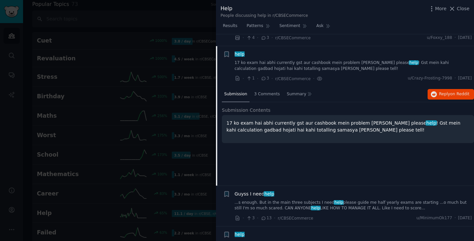
scroll to position [627, 0]
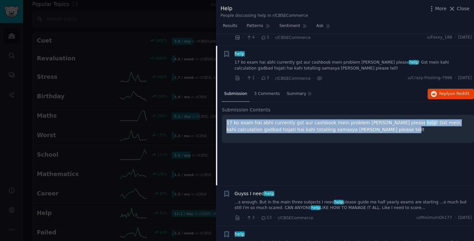
drag, startPoint x: 361, startPoint y: 117, endPoint x: 225, endPoint y: 110, distance: 136.6
click at [225, 115] on div "17 ko exam hai abhi currently gst aur cashbook mein problem [PERSON_NAME] pleas…" at bounding box center [348, 129] width 252 height 28
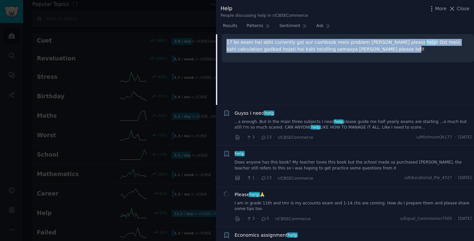
scroll to position [707, 0]
click at [282, 119] on link "...s enough. But in the main three subjects I need help please guide me half ye…" at bounding box center [354, 125] width 238 height 12
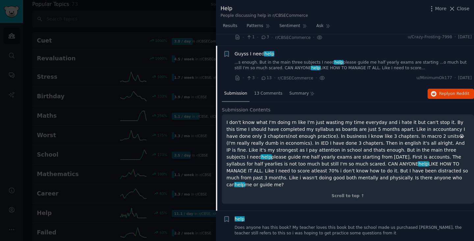
scroll to position [667, 0]
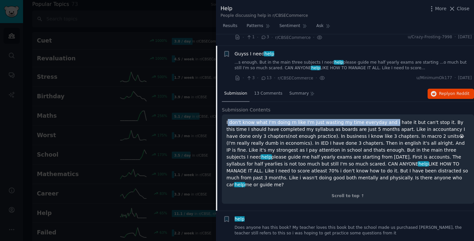
drag, startPoint x: 228, startPoint y: 110, endPoint x: 379, endPoint y: 112, distance: 150.6
click at [379, 119] on p "I don't know what I'm doing rn like I'm just wasting my time everyday and i hat…" at bounding box center [348, 153] width 243 height 69
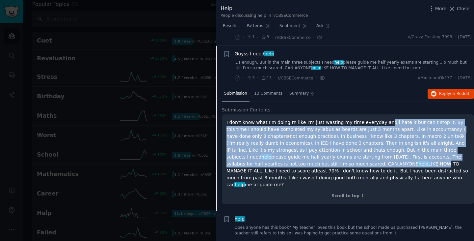
drag, startPoint x: 374, startPoint y: 113, endPoint x: 299, endPoint y: 149, distance: 83.0
click at [299, 149] on p "I don't know what I'm doing rn like I'm just wasting my time everyday and i hat…" at bounding box center [348, 153] width 243 height 69
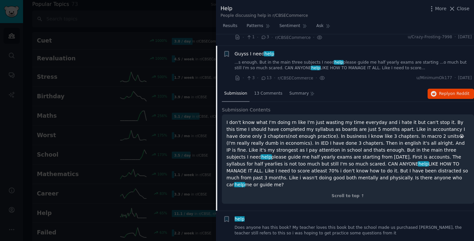
click at [308, 160] on p "I don't know what I'm doing rn like I'm just wasting my time everyday and i hat…" at bounding box center [348, 153] width 243 height 69
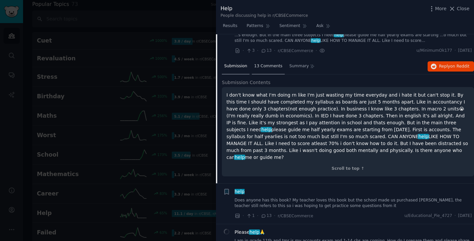
click at [270, 63] on span "13 Comments" at bounding box center [268, 66] width 28 height 6
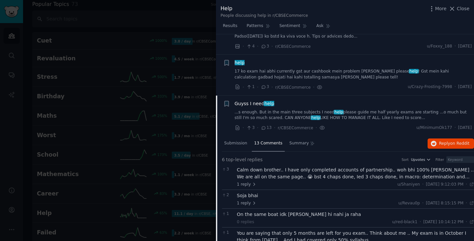
scroll to position [637, 0]
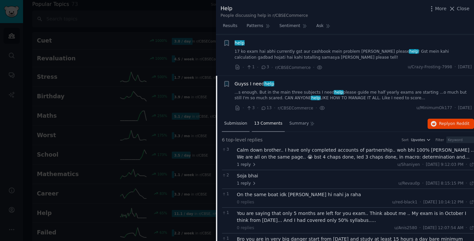
click at [227, 121] on span "Submission" at bounding box center [235, 124] width 23 height 6
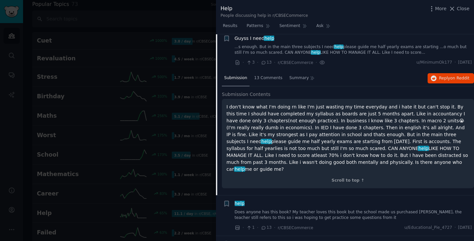
scroll to position [681, 0]
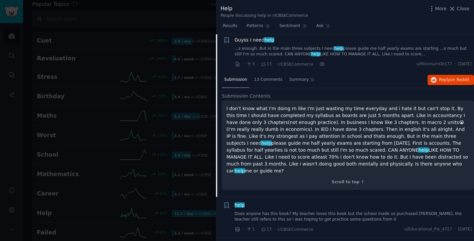
drag, startPoint x: 311, startPoint y: 152, endPoint x: 220, endPoint y: 94, distance: 108.0
click at [220, 94] on div "Submission 13 Comments Summary Reply on Reddit Submission Contents I don't know…" at bounding box center [345, 134] width 258 height 125
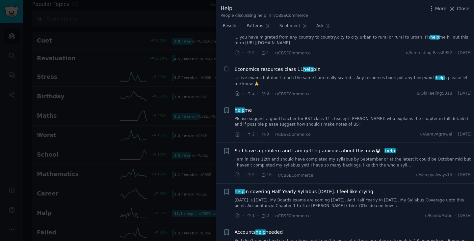
scroll to position [944, 0]
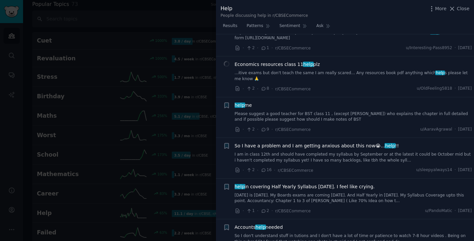
click at [301, 152] on link "I am in class 12th and should have completed my syllabus by September or at the…" at bounding box center [354, 158] width 238 height 12
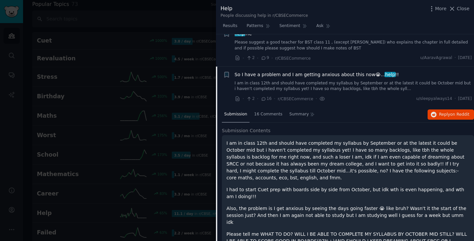
scroll to position [900, 0]
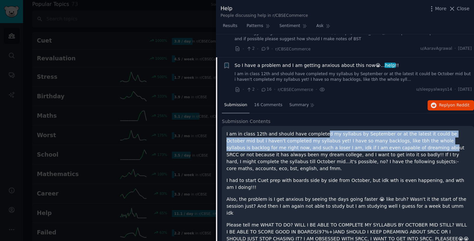
drag, startPoint x: 317, startPoint y: 113, endPoint x: 355, endPoint y: 122, distance: 38.8
click at [355, 130] on p "I am in class 12th and should have completed my syllabus by September or at the…" at bounding box center [348, 151] width 243 height 42
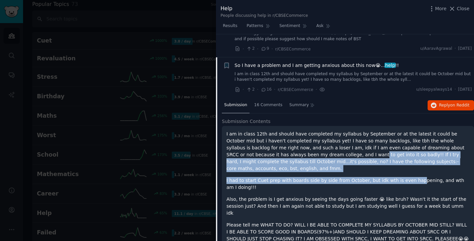
drag, startPoint x: 264, startPoint y: 130, endPoint x: 404, endPoint y: 152, distance: 141.4
click at [404, 152] on div "I am in class 12th and should have completed my syllabus by September or at the…" at bounding box center [348, 189] width 243 height 119
click at [404, 177] on p "I had to start Cuet prep with boards side by side from October, but idk wth is …" at bounding box center [348, 184] width 243 height 14
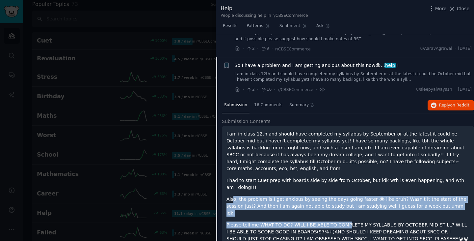
drag, startPoint x: 234, startPoint y: 164, endPoint x: 337, endPoint y: 183, distance: 104.9
click at [337, 183] on div "I am in class 12th and should have completed my syllabus by September or at the…" at bounding box center [348, 189] width 243 height 119
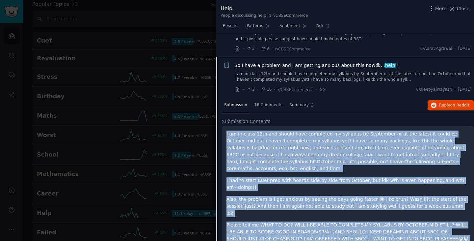
drag, startPoint x: 260, startPoint y: 201, endPoint x: 225, endPoint y: 113, distance: 94.7
click at [225, 126] on div "I am in class 12th and should have completed my syllabus by September or at the…" at bounding box center [348, 195] width 252 height 139
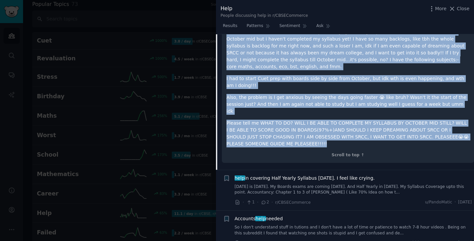
scroll to position [1002, 0]
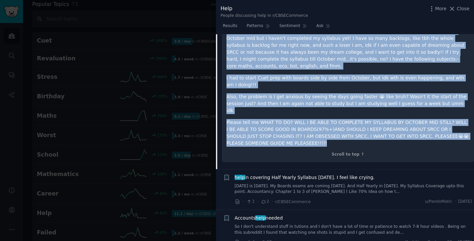
click at [285, 183] on link "[DATE] is [DATE]. My Boards exams are coming [DATE]. And Half Yearly in [DATE].…" at bounding box center [354, 189] width 238 height 12
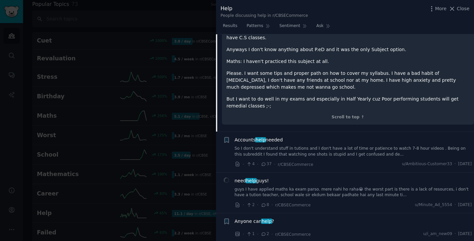
scroll to position [1165, 0]
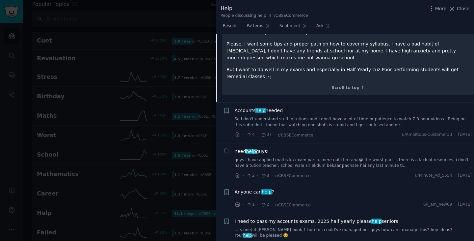
click at [267, 157] on link "guys I have applied maths ka exam parso. mere nahi ho raha😭 the worst part is t…" at bounding box center [354, 163] width 238 height 12
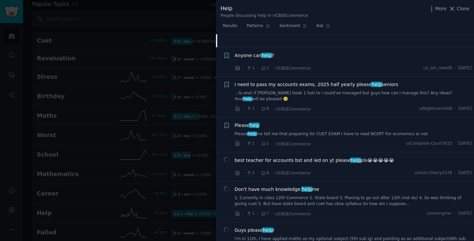
scroll to position [1172, 0]
